Goal: Information Seeking & Learning: Find specific fact

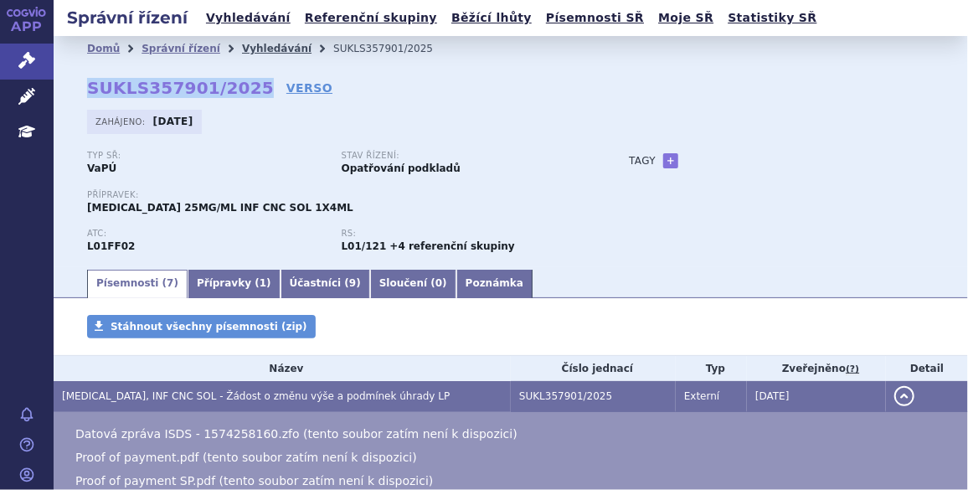
scroll to position [25, 0]
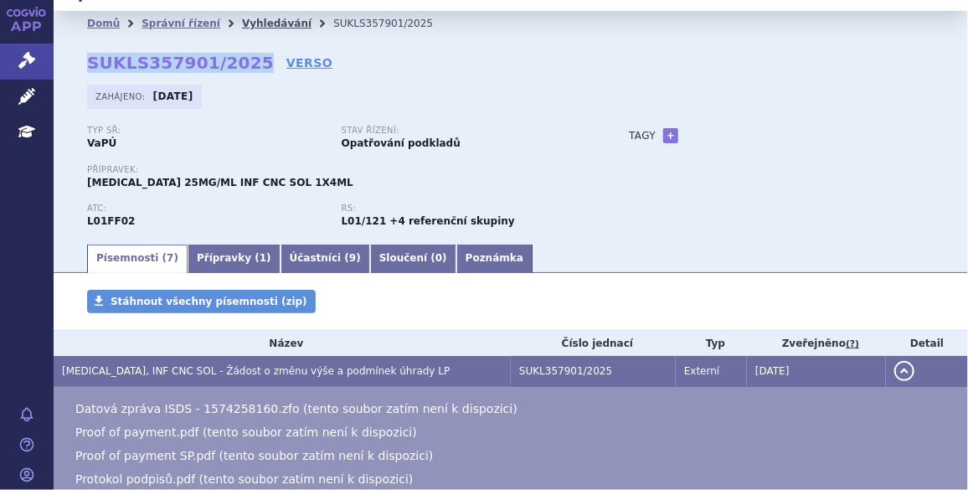
drag, startPoint x: 0, startPoint y: 0, endPoint x: 249, endPoint y: 18, distance: 249.4
click at [249, 18] on link "Vyhledávání" at bounding box center [277, 24] width 70 height 12
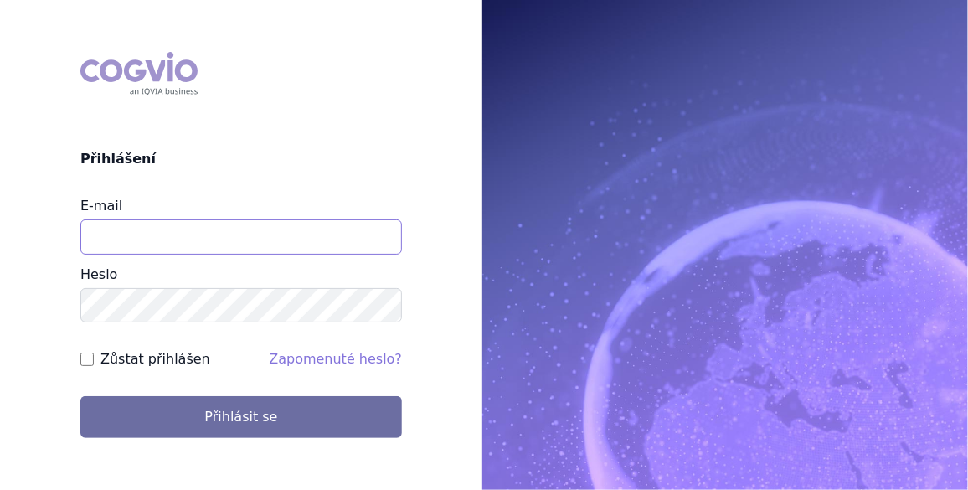
click at [118, 231] on input "E-mail" at bounding box center [241, 236] width 322 height 35
type input "jan.j.krivsky@gsk.com"
click at [87, 359] on input "Zůstat přihlášen" at bounding box center [86, 359] width 13 height 13
checkbox input "true"
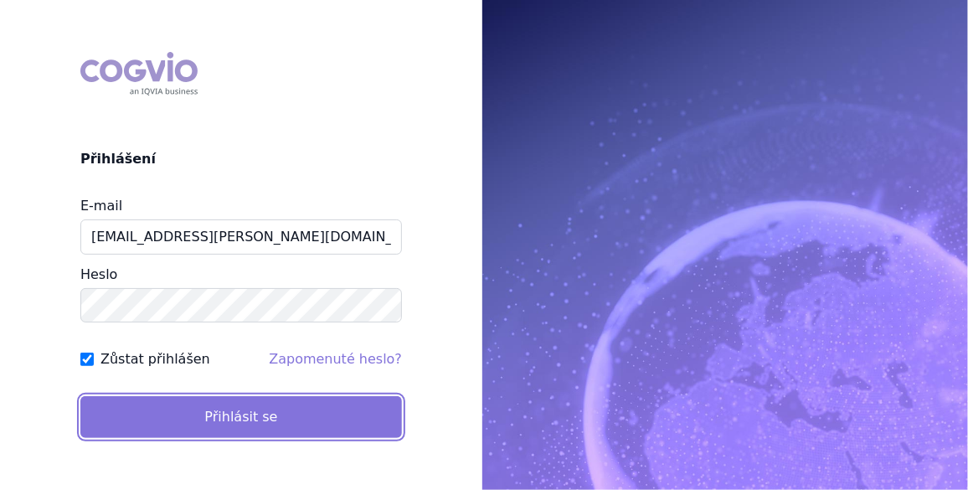
click at [216, 410] on button "Přihlásit se" at bounding box center [241, 417] width 322 height 42
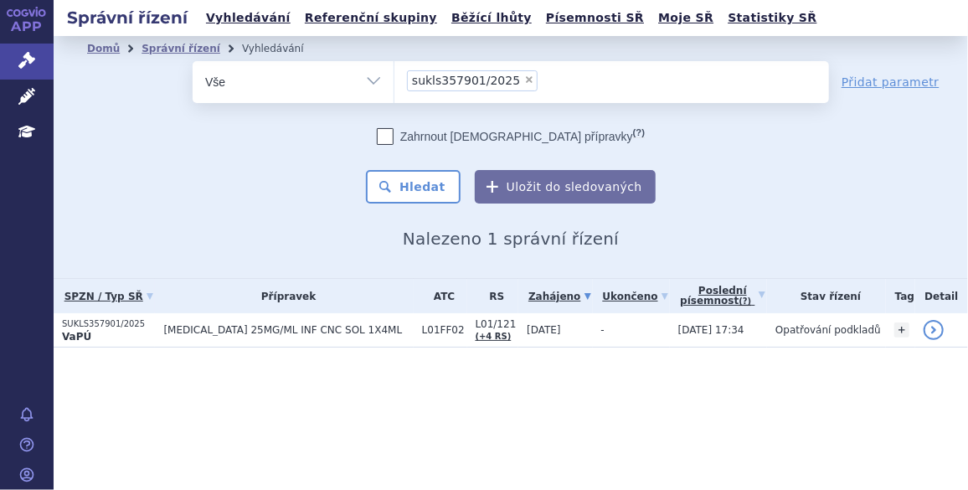
click at [524, 78] on span "×" at bounding box center [529, 80] width 10 height 10
click at [395, 78] on select "sukls357901/2025" at bounding box center [394, 81] width 1 height 42
select select
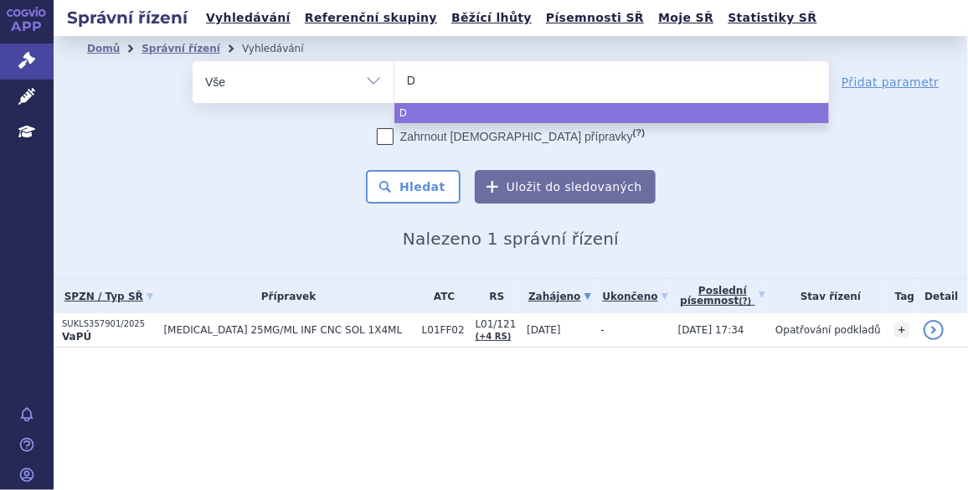
type input "Do"
type input "Dovat"
type input "Dovato"
select select "Dovato"
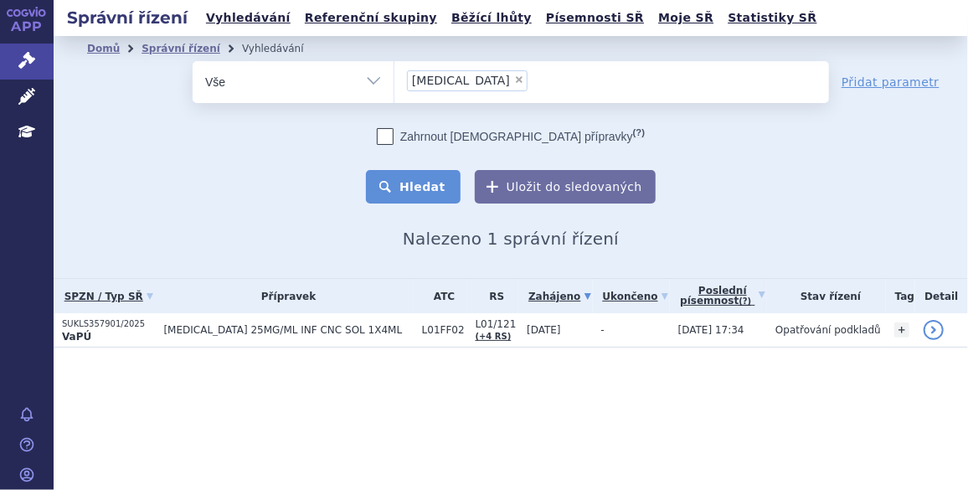
click at [443, 179] on button "Hledat" at bounding box center [413, 187] width 95 height 34
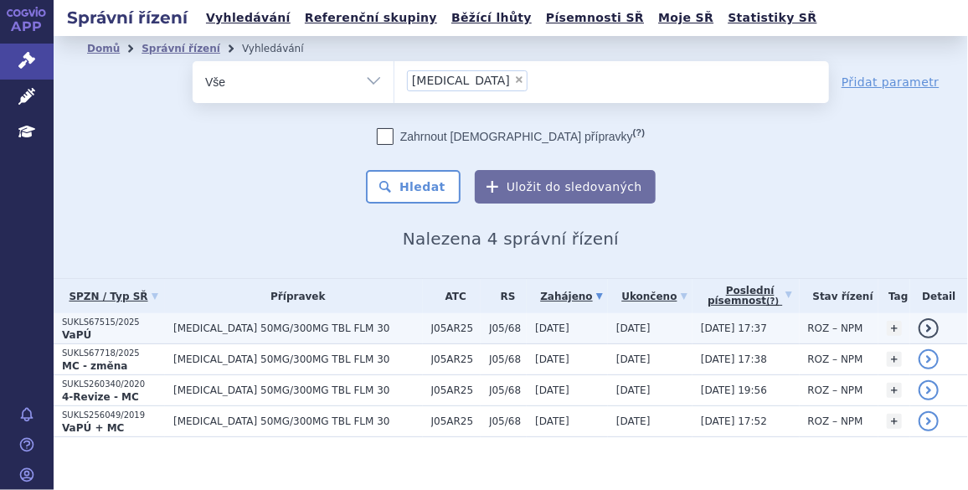
click at [238, 325] on span "[MEDICAL_DATA] 50MG/300MG TBL FLM 30" at bounding box center [298, 329] width 250 height 12
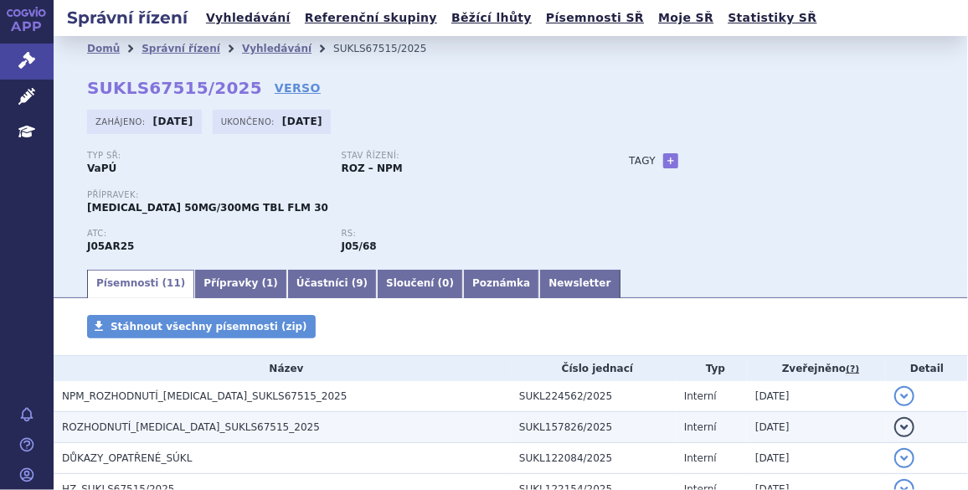
click at [187, 425] on span "ROZHODNUTÍ_[MEDICAL_DATA]_SUKLS67515_2025" at bounding box center [191, 427] width 258 height 12
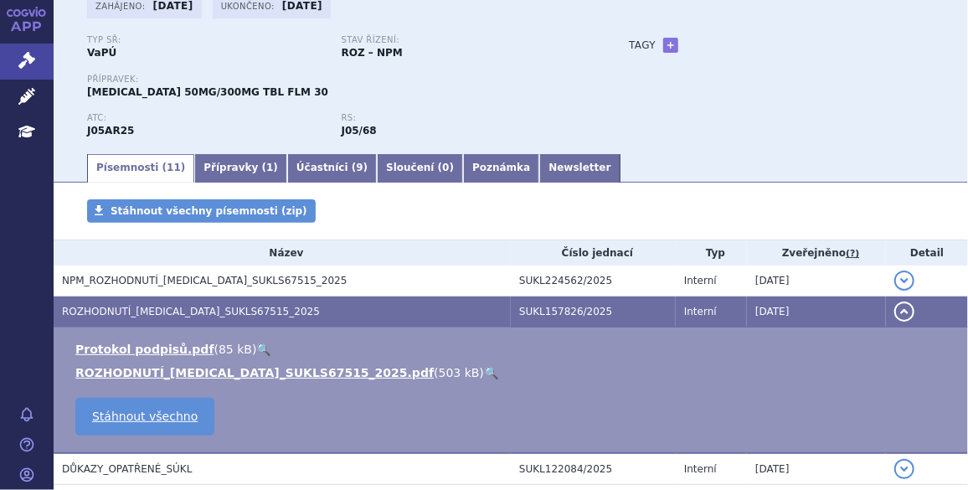
scroll to position [126, 0]
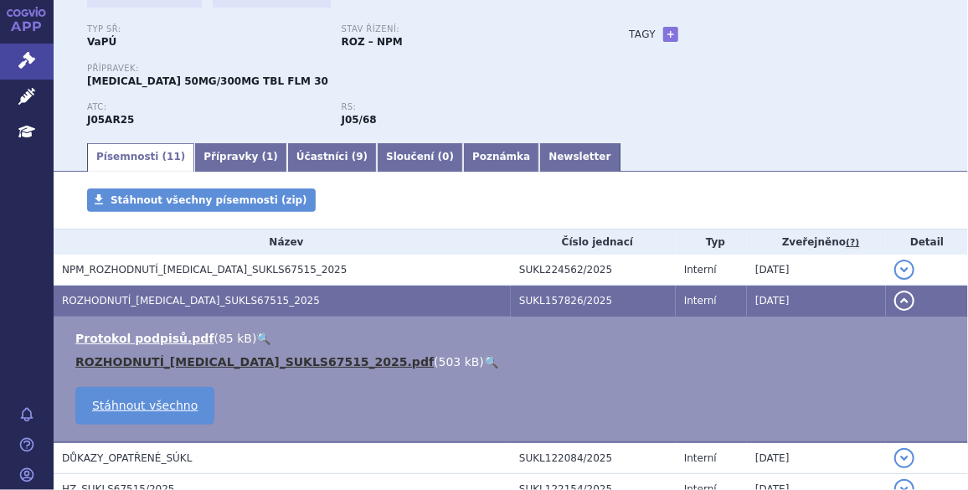
click at [197, 363] on link "ROZHODNUTÍ_[MEDICAL_DATA]_SUKLS67515_2025.pdf" at bounding box center [254, 361] width 359 height 13
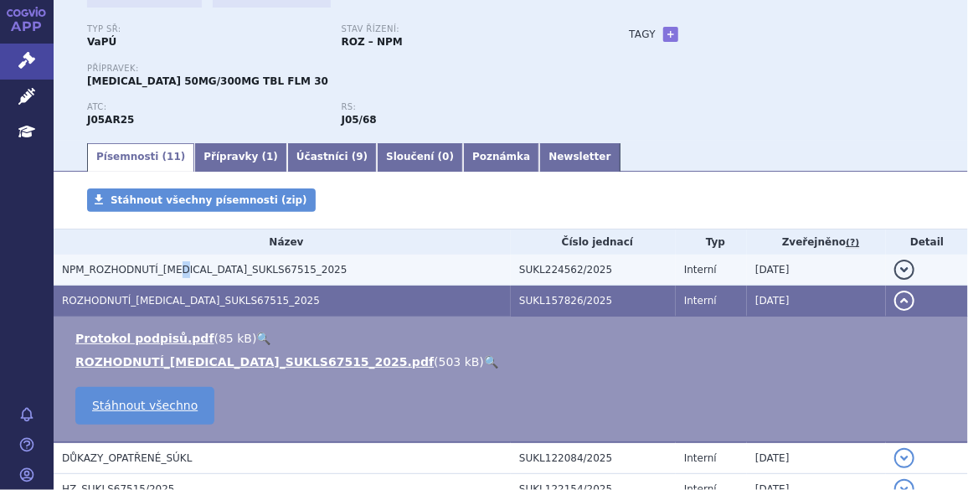
click at [175, 269] on span "NPM_ROZHODNUTÍ_[MEDICAL_DATA]_SUKLS67515_2025" at bounding box center [204, 270] width 285 height 12
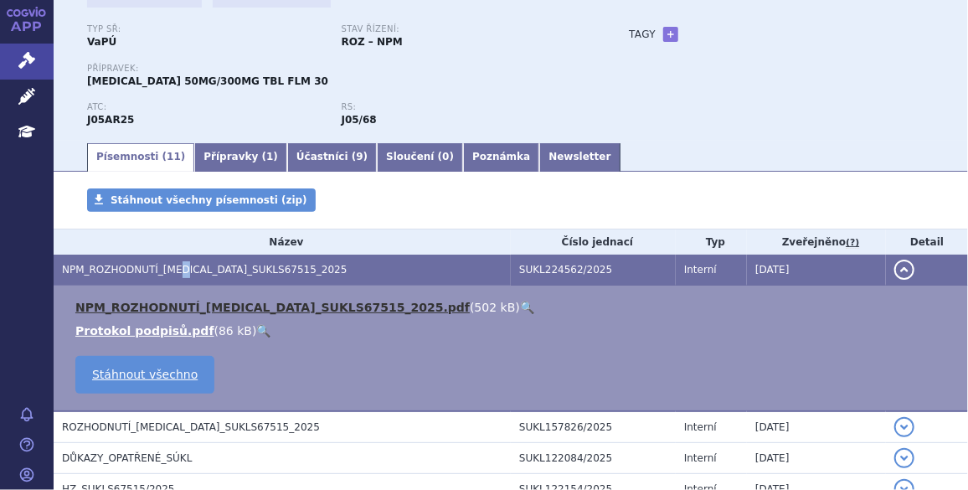
drag, startPoint x: 175, startPoint y: 269, endPoint x: 166, endPoint y: 307, distance: 39.6
click at [166, 307] on link "NPM_ROZHODNUTÍ_[MEDICAL_DATA]_SUKLS67515_2025.pdf" at bounding box center [272, 307] width 395 height 13
